Goal: Information Seeking & Learning: Learn about a topic

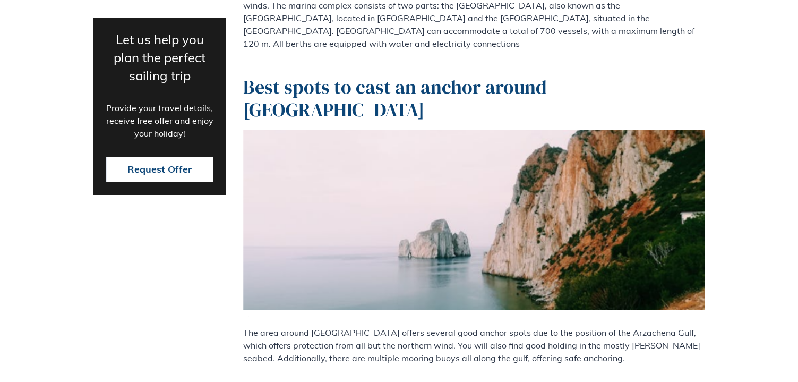
scroll to position [2018, 0]
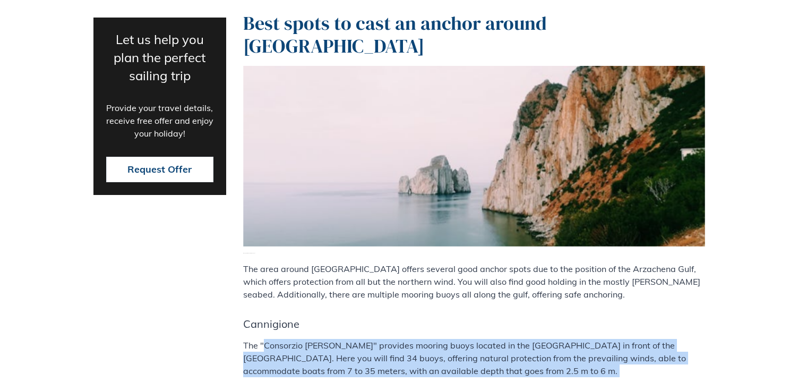
drag, startPoint x: 266, startPoint y: 271, endPoint x: 489, endPoint y: 326, distance: 229.6
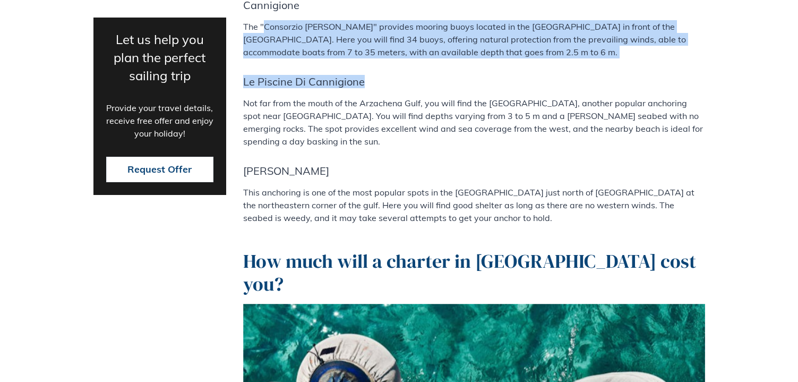
scroll to position [2283, 0]
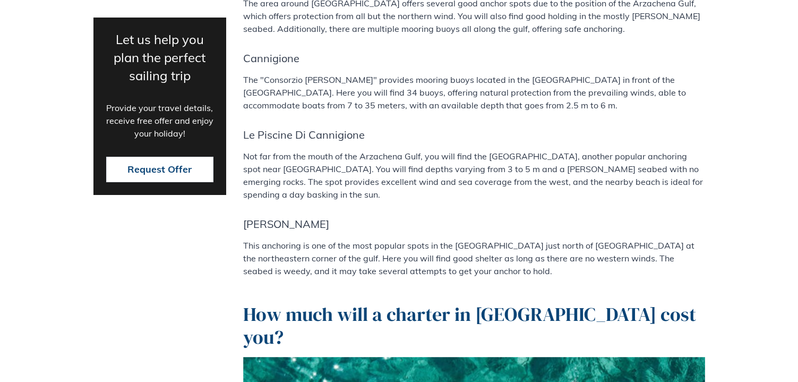
click at [278, 150] on p "Not far from the mouth of the Arzachena Gulf, you will find the [GEOGRAPHIC_DAT…" at bounding box center [474, 175] width 462 height 51
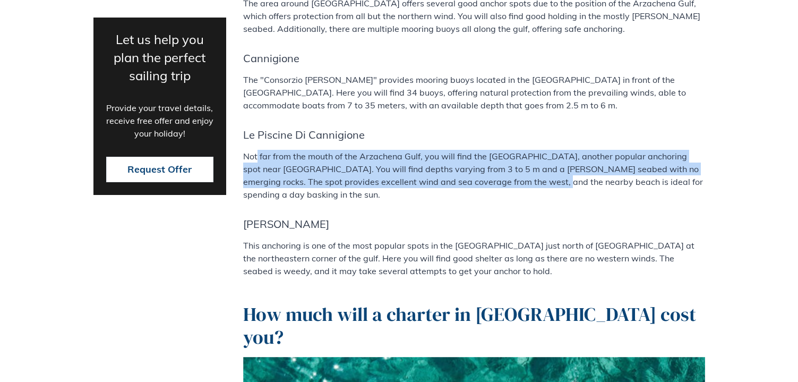
drag, startPoint x: 257, startPoint y: 85, endPoint x: 497, endPoint y: 102, distance: 240.1
click at [497, 150] on p "Not far from the mouth of the Arzachena Gulf, you will find the [GEOGRAPHIC_DAT…" at bounding box center [474, 175] width 462 height 51
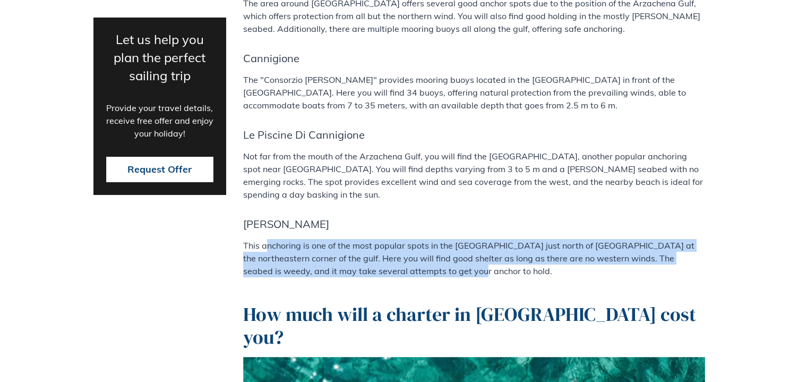
drag, startPoint x: 268, startPoint y: 160, endPoint x: 431, endPoint y: 183, distance: 165.2
click at [431, 239] on p "This anchoring is one of the most popular spots in the [GEOGRAPHIC_DATA] just n…" at bounding box center [474, 258] width 462 height 38
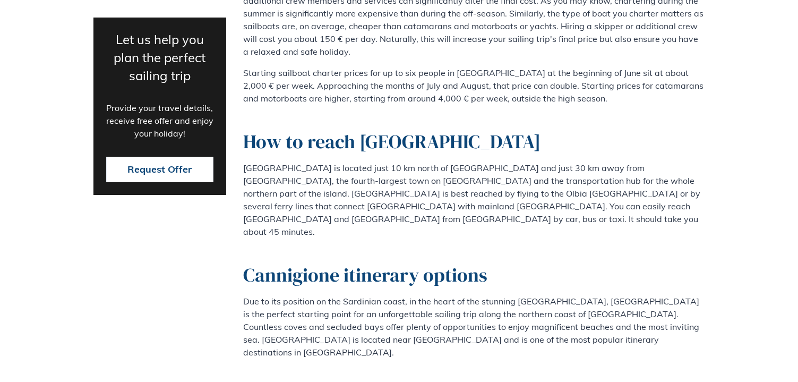
scroll to position [2867, 0]
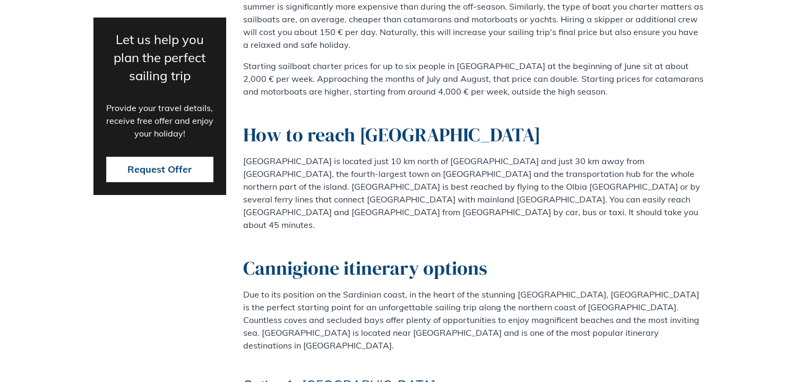
click at [346, 154] on p "[GEOGRAPHIC_DATA] is located just 10 km north of [GEOGRAPHIC_DATA] and just 30 …" at bounding box center [474, 192] width 462 height 76
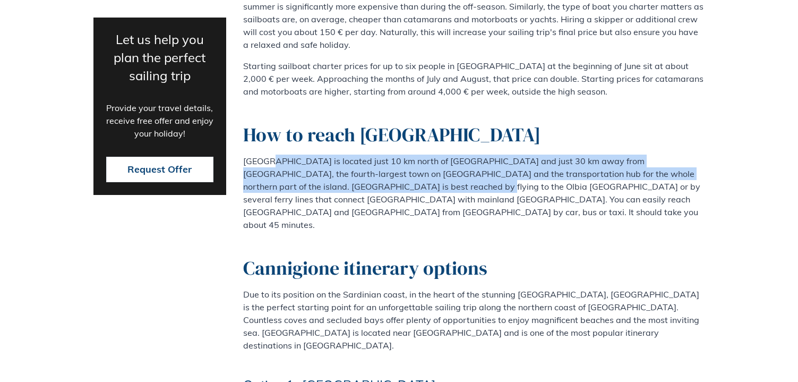
drag, startPoint x: 271, startPoint y: 40, endPoint x: 379, endPoint y: 76, distance: 113.7
click at [379, 76] on div "The cost of a weekly charter in [GEOGRAPHIC_DATA] can vary significantly. To se…" at bounding box center [474, 177] width 462 height 431
click at [379, 154] on p "[GEOGRAPHIC_DATA] is located just 10 km north of [GEOGRAPHIC_DATA] and just 30 …" at bounding box center [474, 192] width 462 height 76
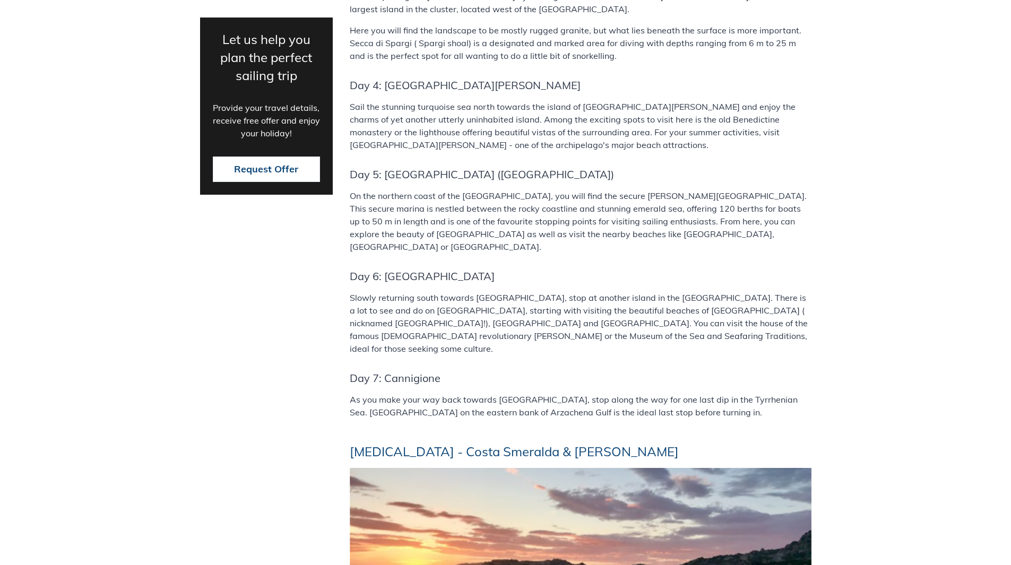
scroll to position [3876, 0]
